Goal: Transaction & Acquisition: Purchase product/service

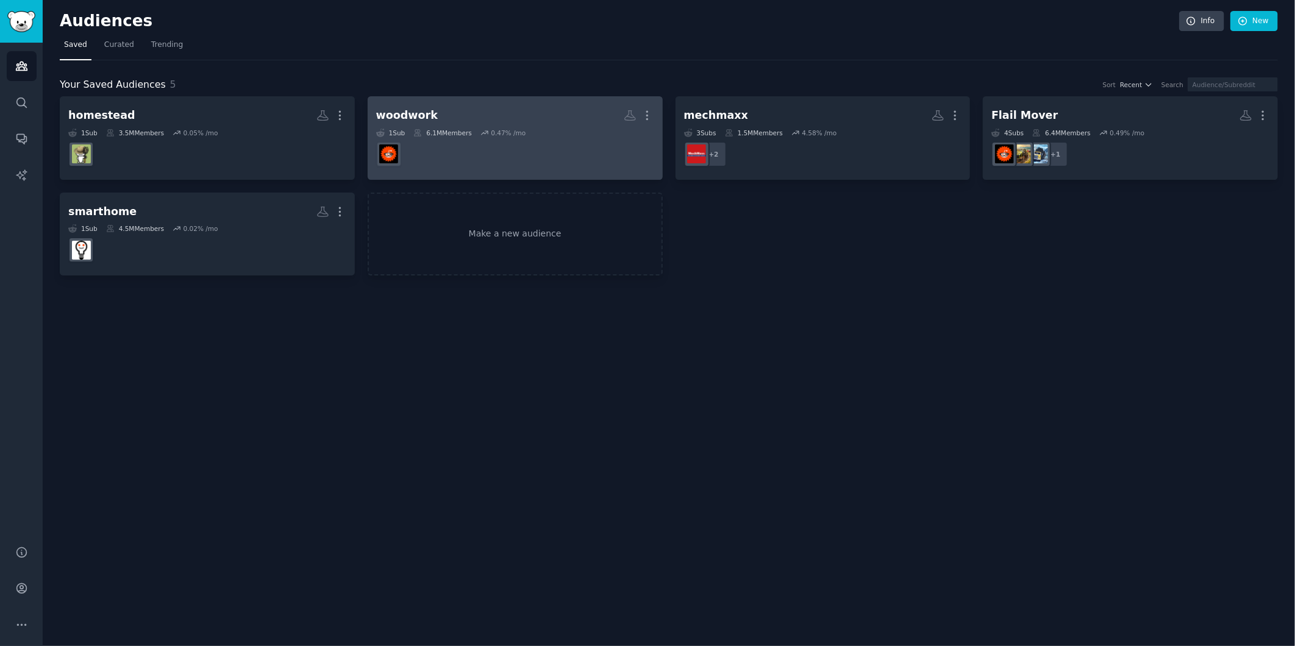
click at [561, 129] on div "1 Sub 6.1M Members 0.47 % /mo" at bounding box center [515, 133] width 278 height 9
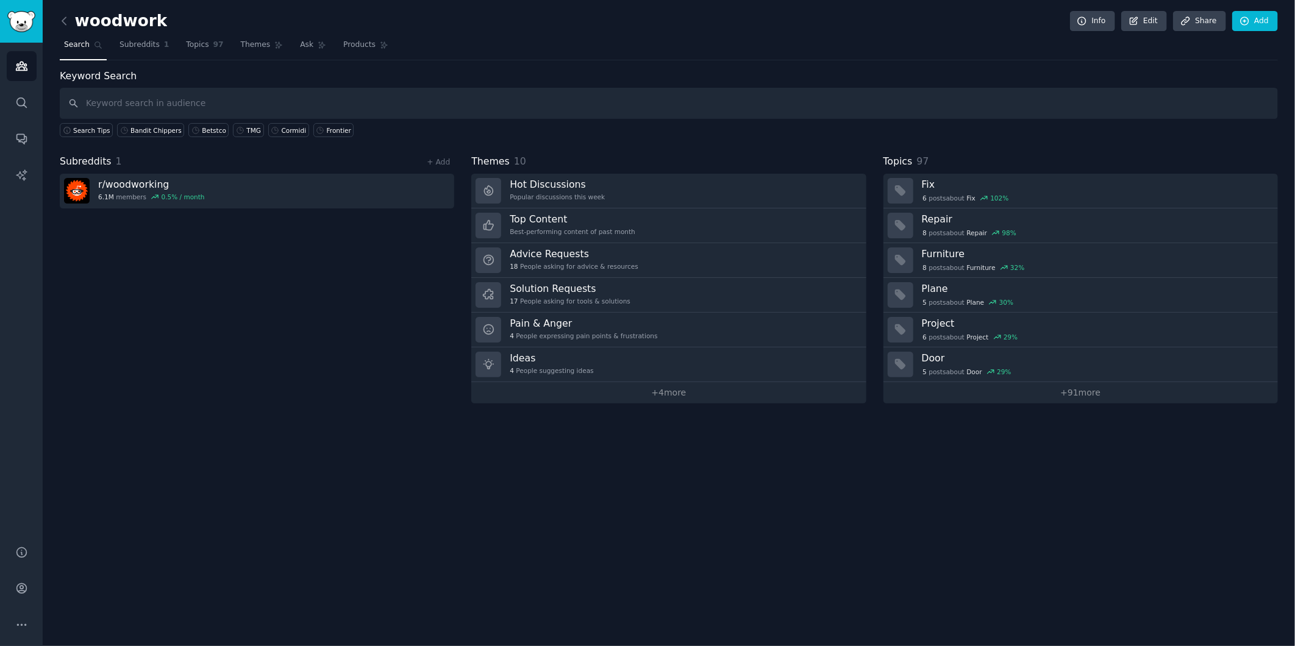
click at [247, 107] on input "text" at bounding box center [669, 103] width 1219 height 31
type input "woodmizer"
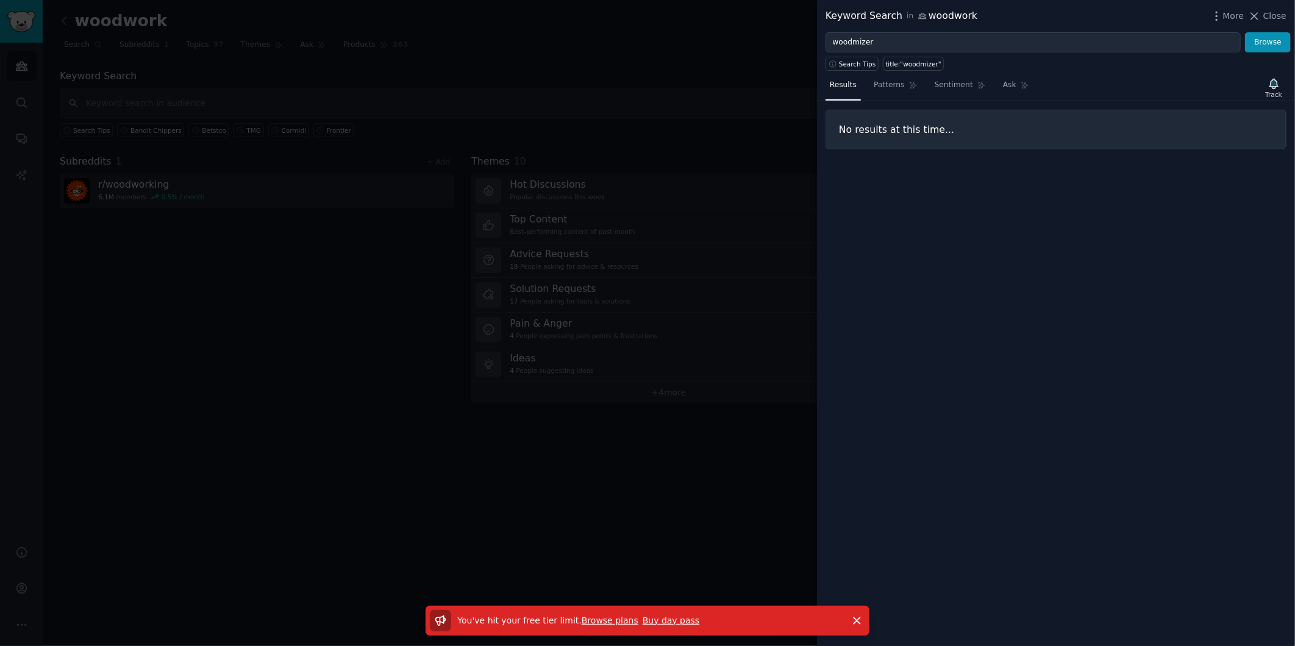
click at [665, 623] on link "Buy day pass" at bounding box center [671, 621] width 57 height 10
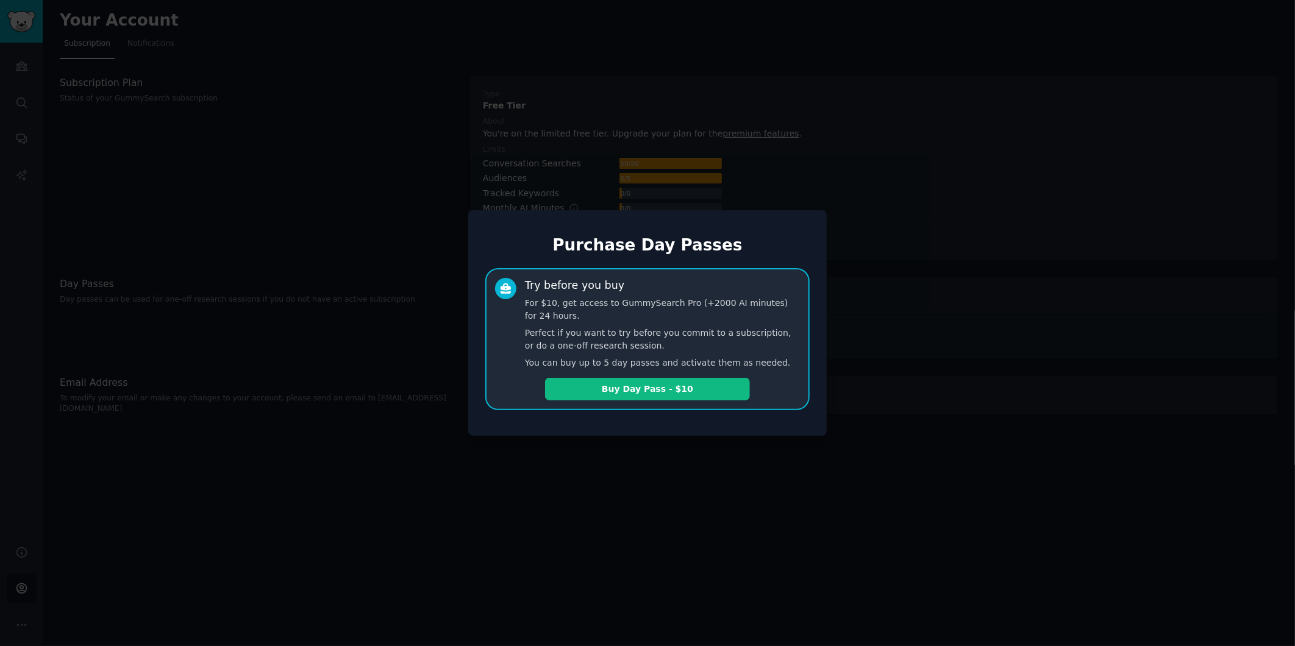
click at [953, 528] on div at bounding box center [647, 323] width 1295 height 646
click at [1070, 424] on div at bounding box center [647, 323] width 1295 height 646
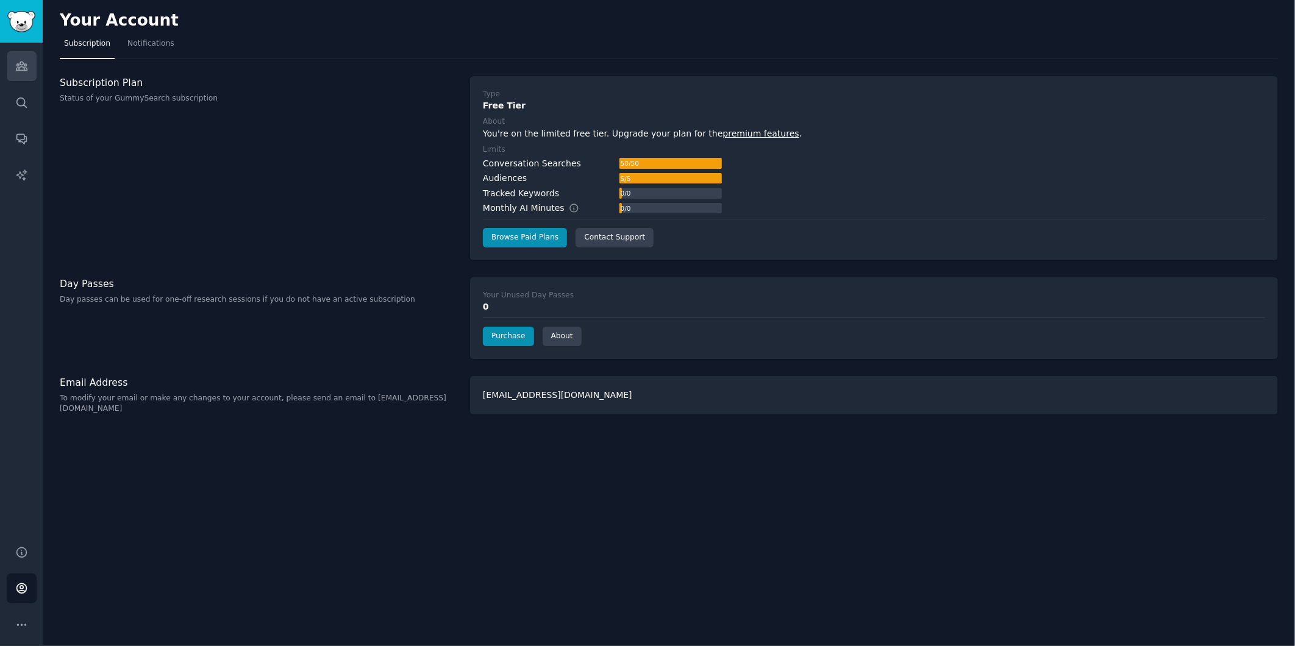
click at [7, 71] on link "Audiences" at bounding box center [22, 66] width 30 height 30
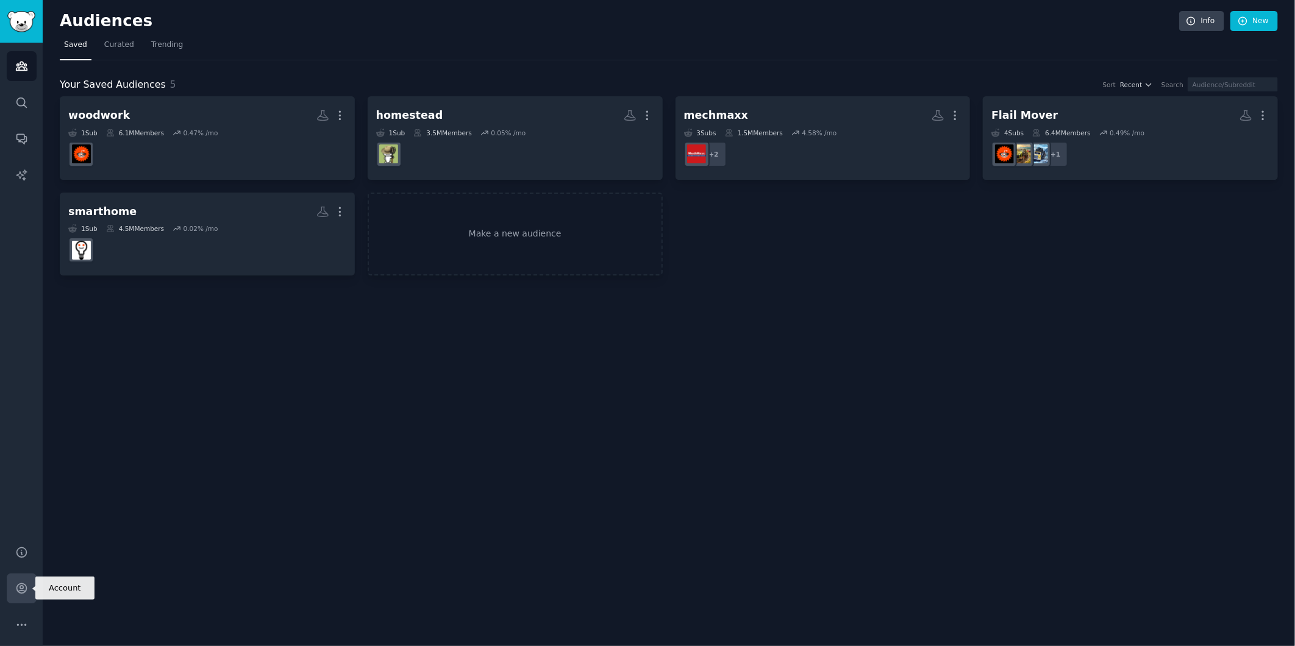
click at [20, 586] on icon "Sidebar" at bounding box center [21, 588] width 13 height 13
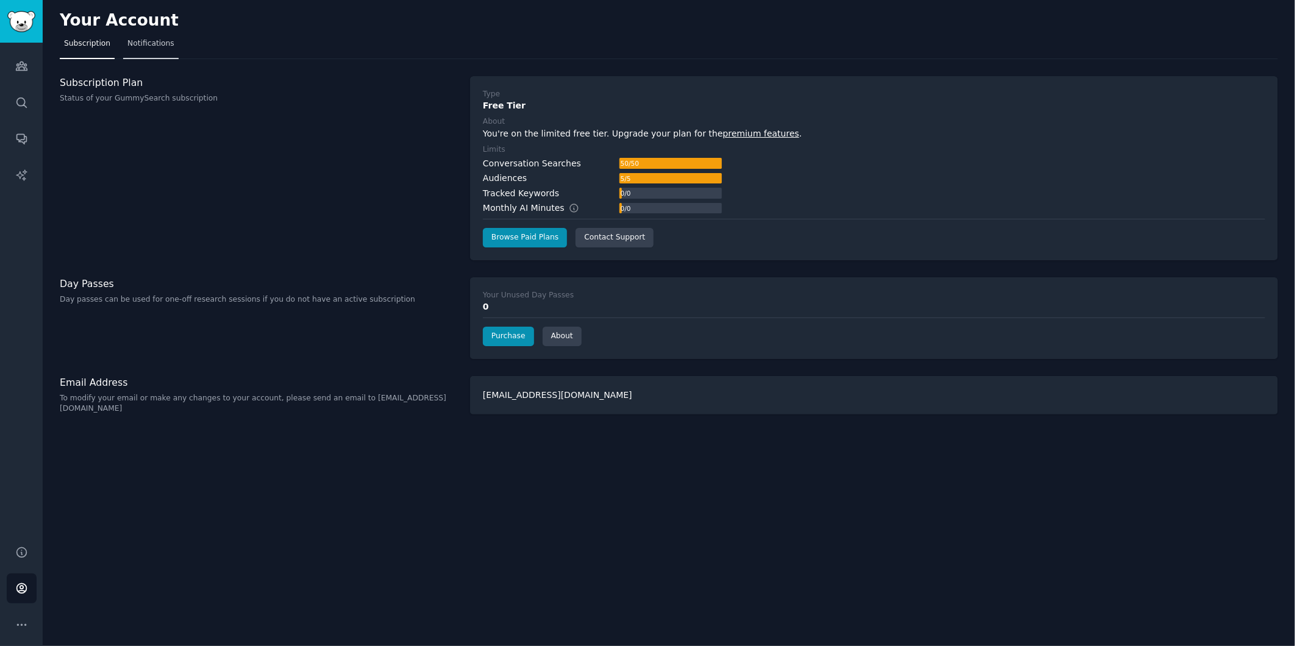
click at [156, 50] on link "Notifications" at bounding box center [150, 46] width 55 height 25
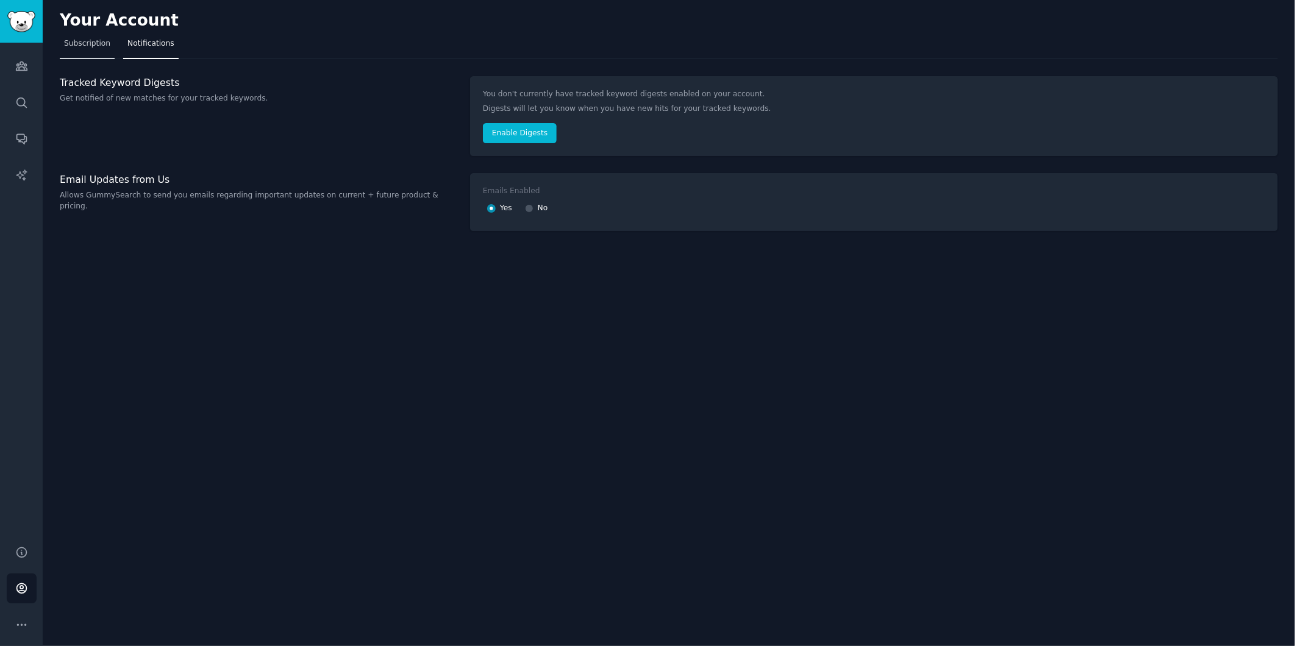
click at [64, 47] on span "Subscription" at bounding box center [87, 43] width 46 height 11
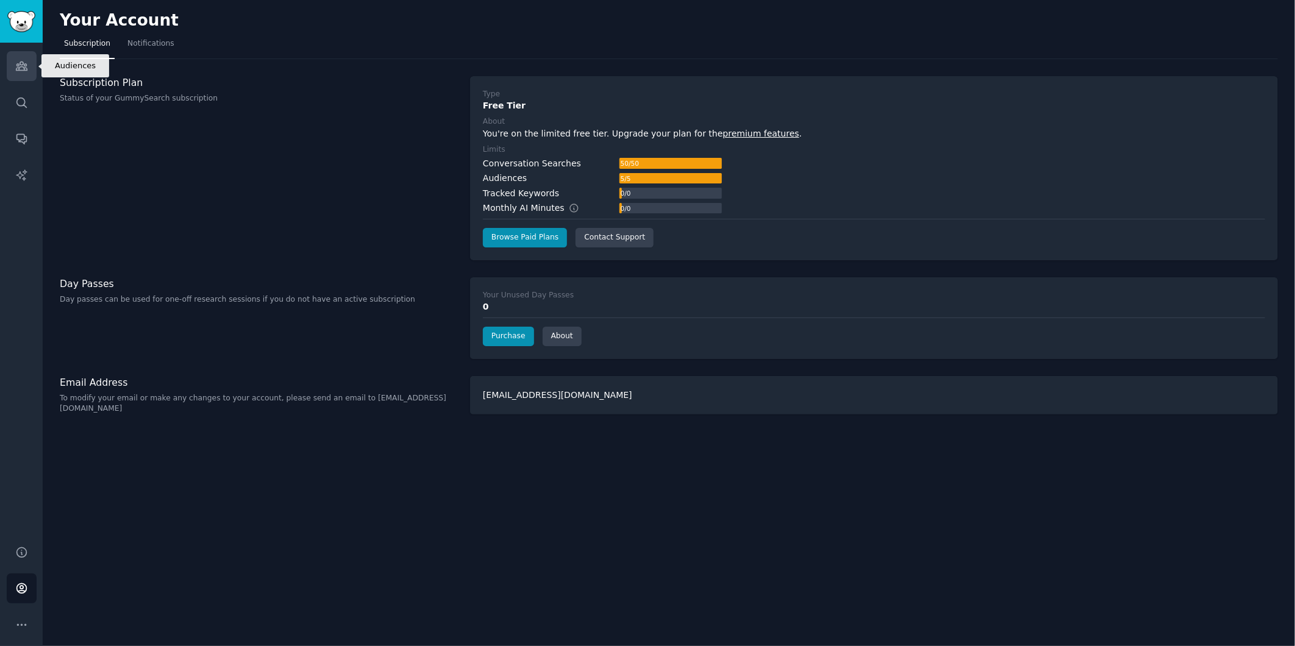
click at [20, 67] on icon "Sidebar" at bounding box center [21, 66] width 11 height 9
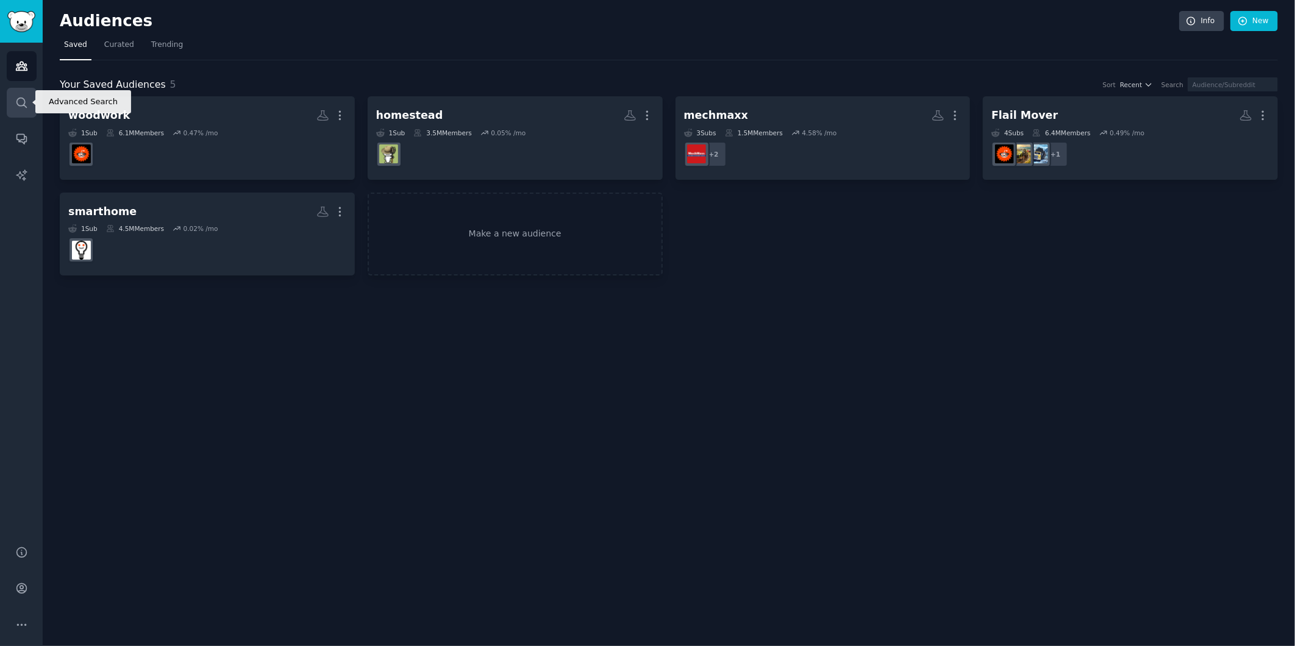
click at [27, 96] on icon "Sidebar" at bounding box center [21, 102] width 13 height 13
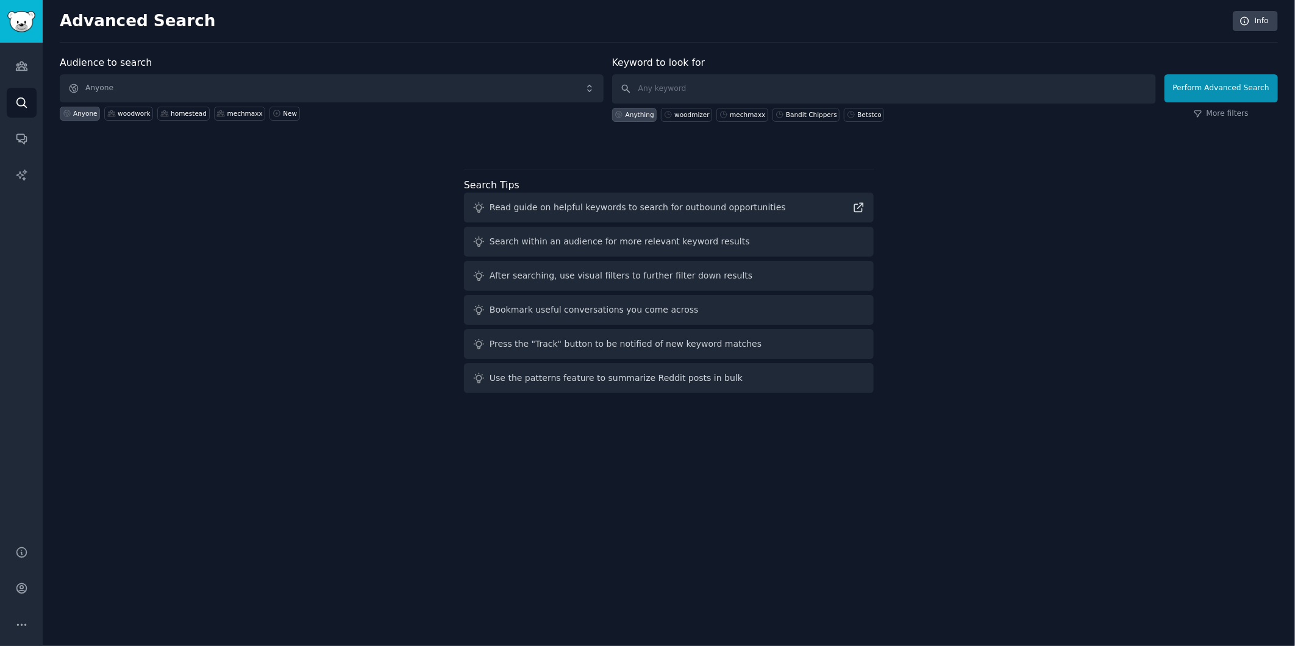
click at [1070, 539] on div "Advanced Search Info Audience to search Anyone Anyone woodwork homestead mechma…" at bounding box center [669, 323] width 1253 height 646
